Goal: Information Seeking & Learning: Learn about a topic

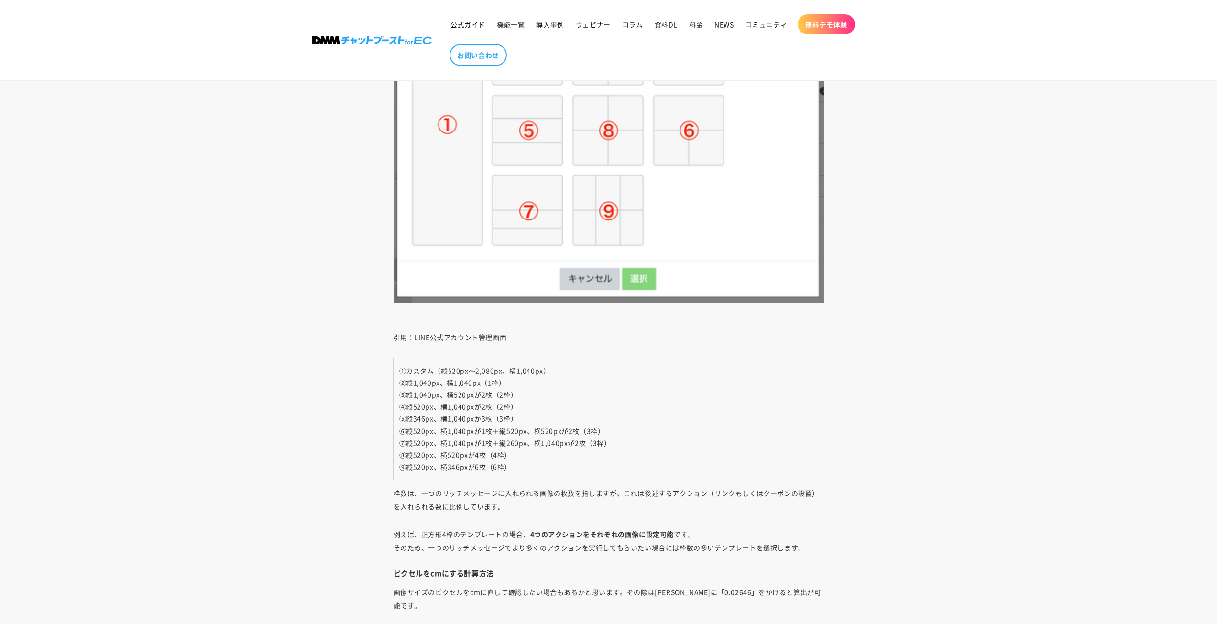
scroll to position [4210, 0]
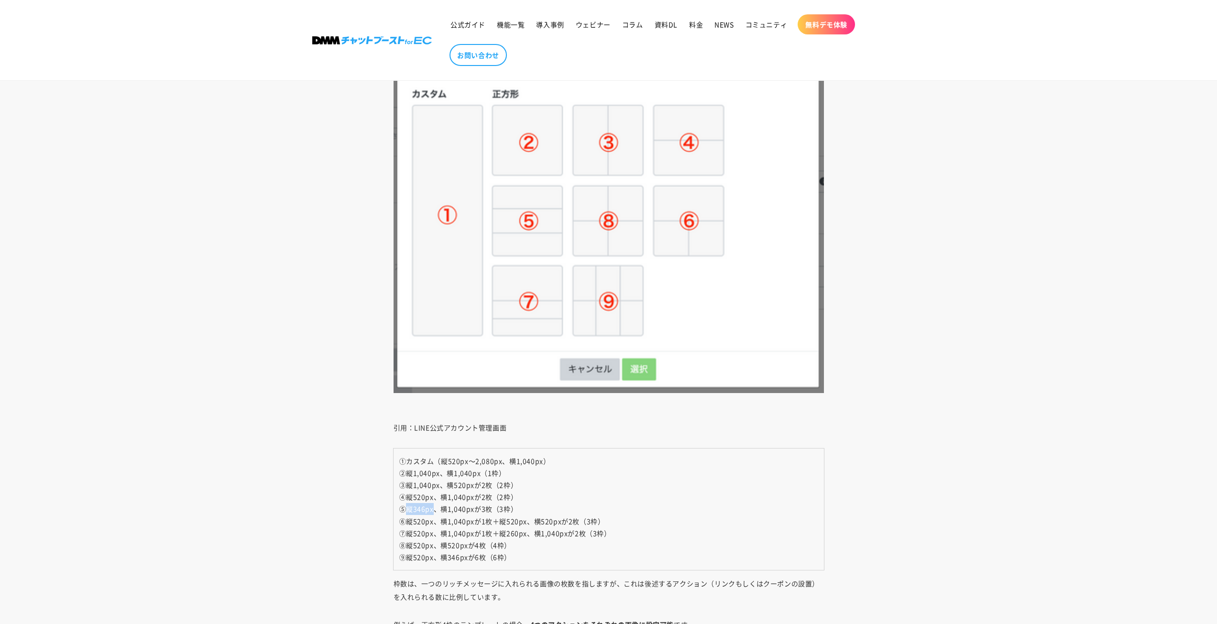
drag, startPoint x: 406, startPoint y: 511, endPoint x: 436, endPoint y: 508, distance: 29.8
click at [436, 508] on span "⑤縦346px、横1,040pxが3枚（3枠）" at bounding box center [458, 509] width 119 height 10
